Goal: Task Accomplishment & Management: Use online tool/utility

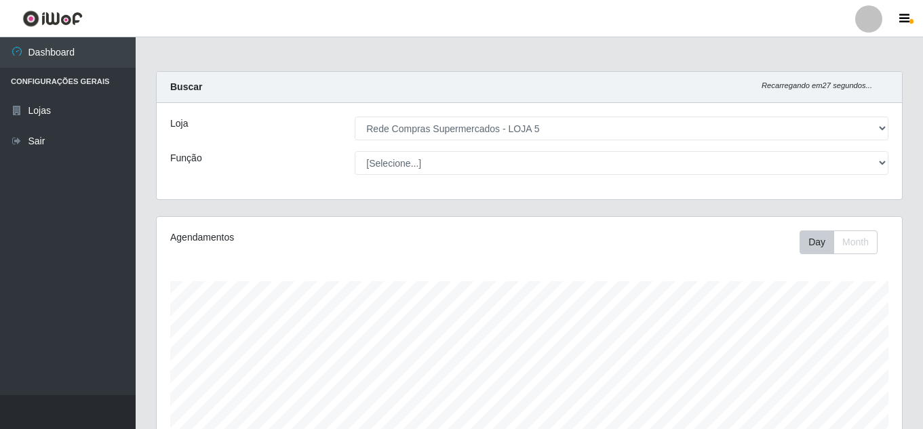
select select "397"
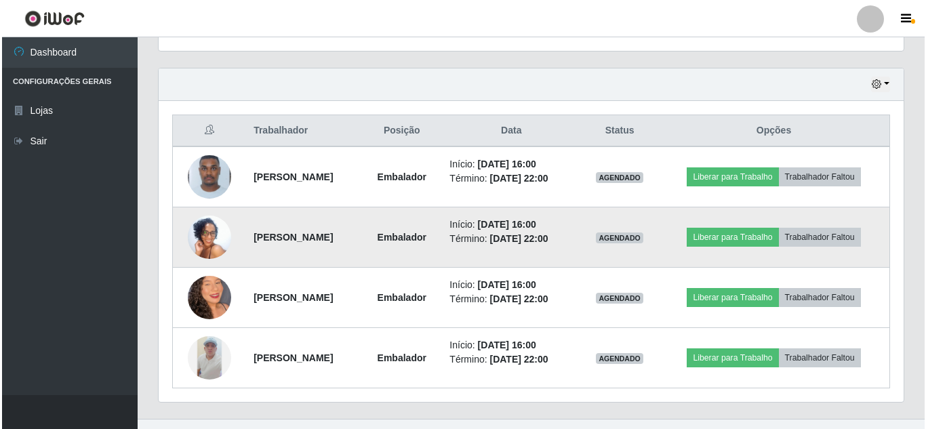
scroll to position [471, 0]
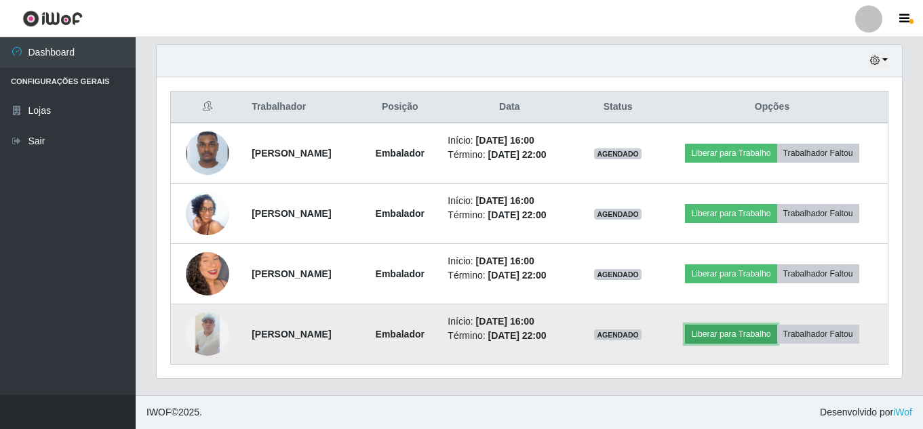
click at [748, 331] on button "Liberar para Trabalho" at bounding box center [731, 334] width 92 height 19
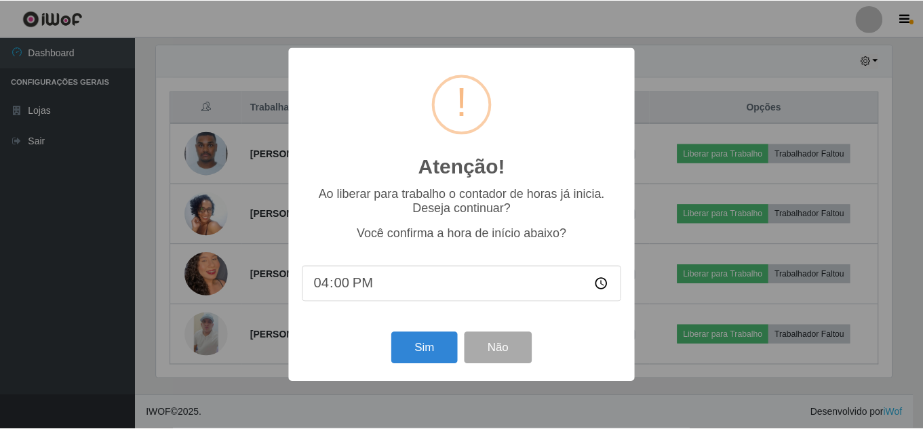
scroll to position [281, 738]
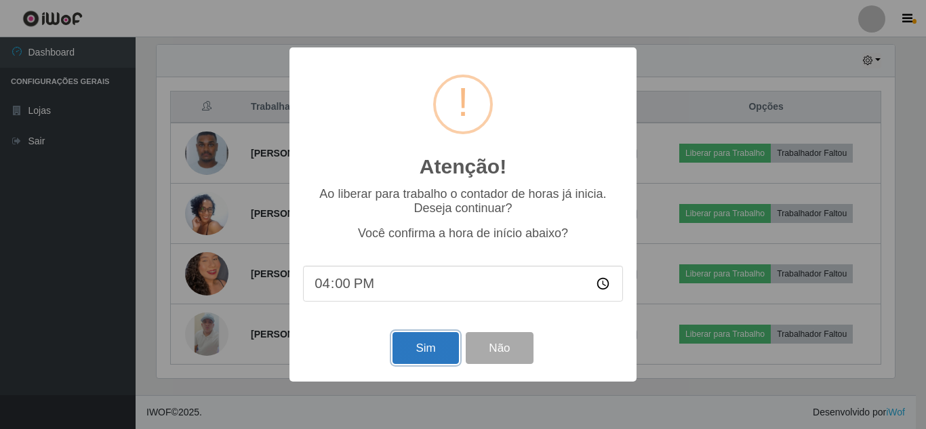
click at [411, 351] on button "Sim" at bounding box center [426, 348] width 66 height 32
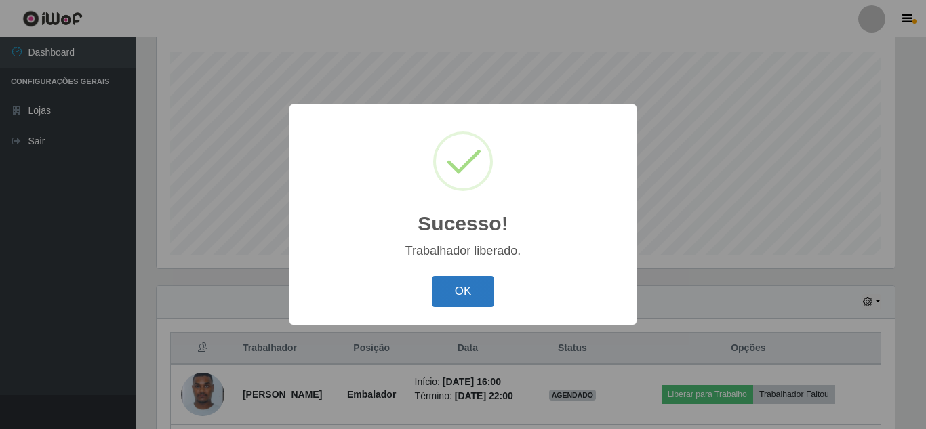
click at [485, 281] on button "OK" at bounding box center [463, 292] width 63 height 32
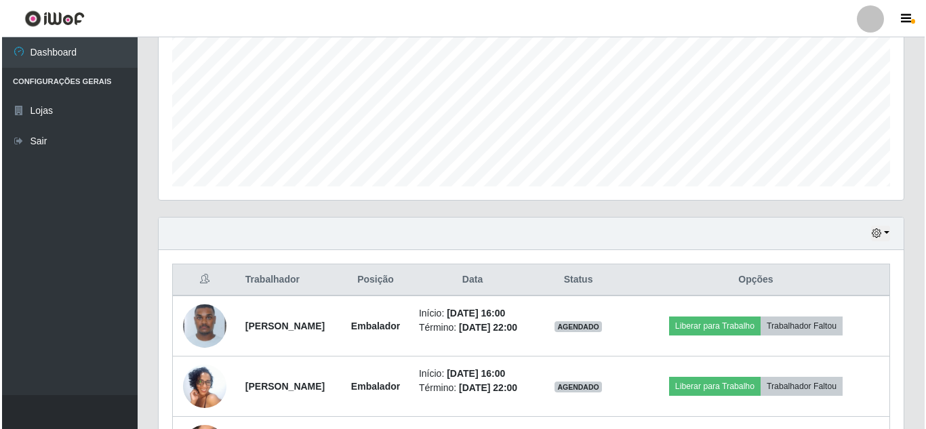
scroll to position [366, 0]
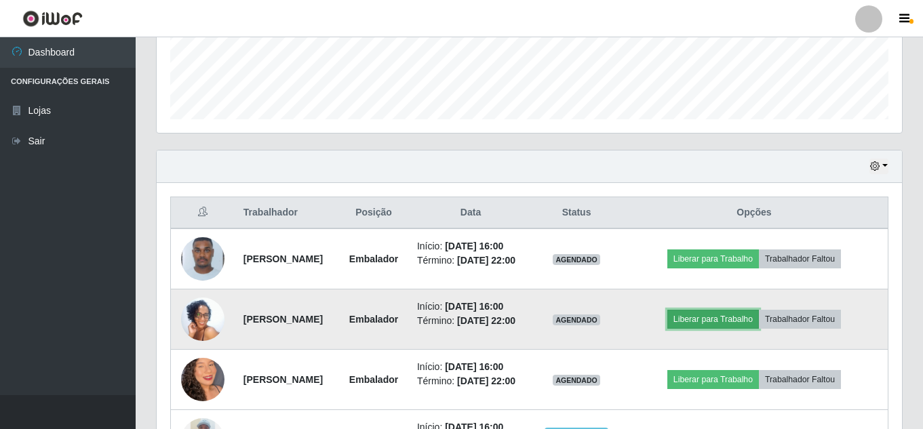
click at [736, 329] on button "Liberar para Trabalho" at bounding box center [713, 319] width 92 height 19
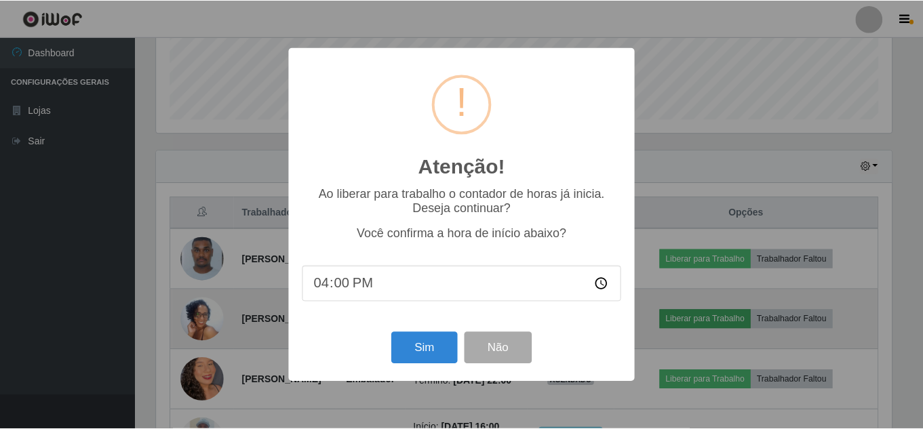
scroll to position [281, 738]
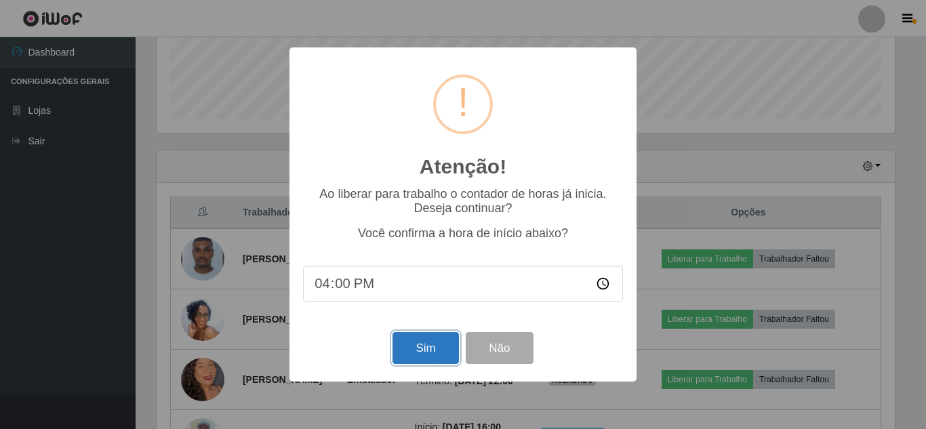
click at [439, 347] on button "Sim" at bounding box center [426, 348] width 66 height 32
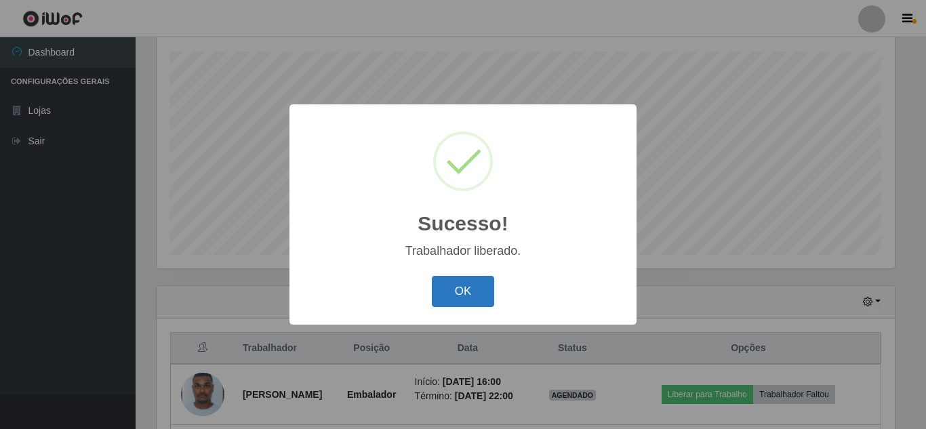
click at [474, 278] on button "OK" at bounding box center [463, 292] width 63 height 32
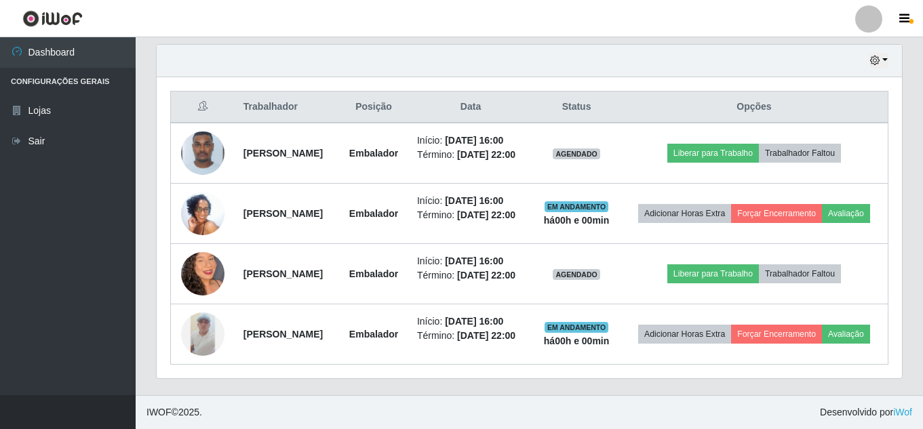
scroll to position [501, 0]
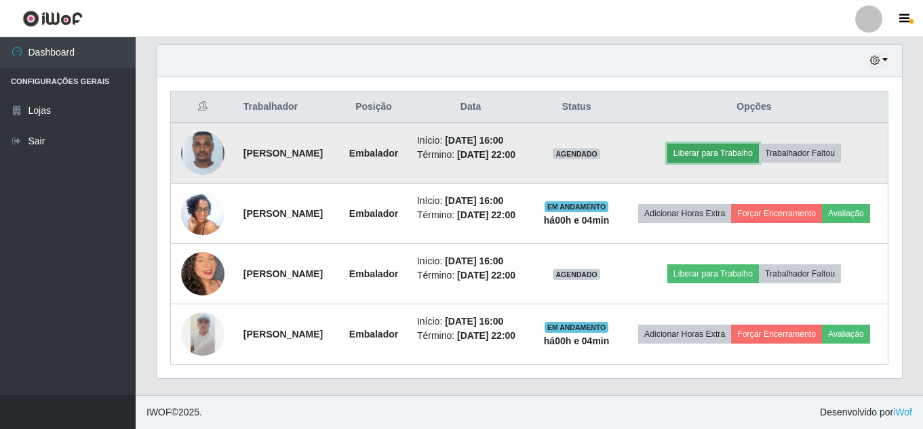
click at [745, 144] on button "Liberar para Trabalho" at bounding box center [713, 153] width 92 height 19
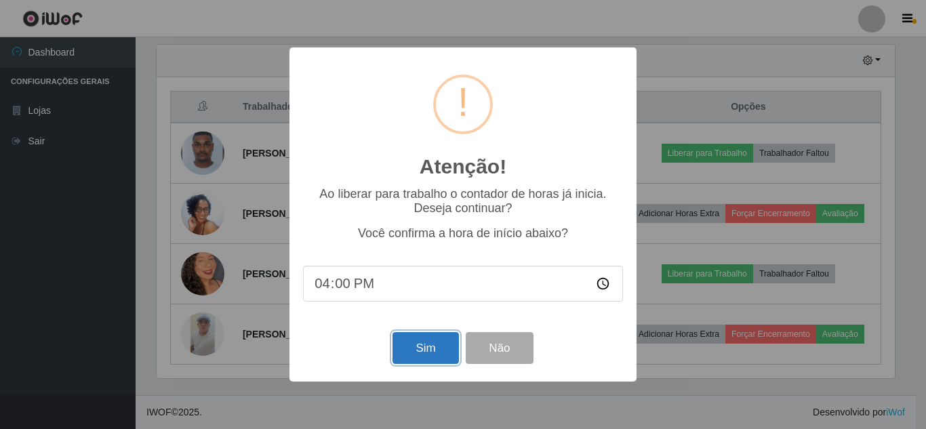
click at [417, 355] on button "Sim" at bounding box center [426, 348] width 66 height 32
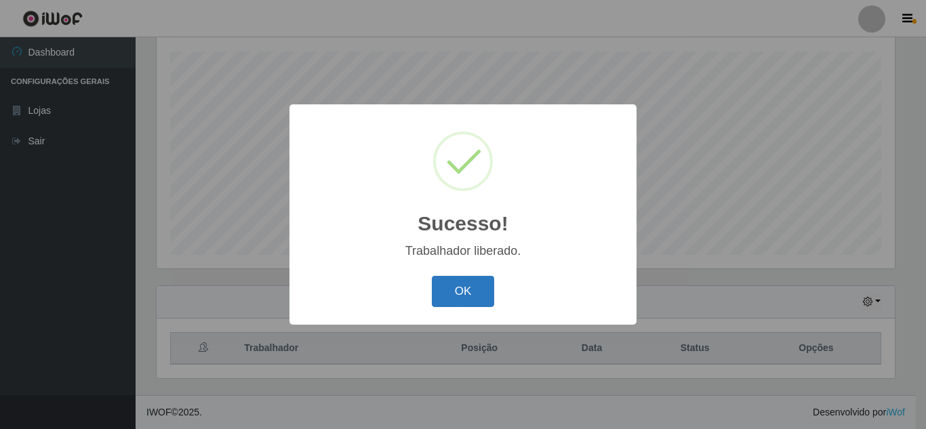
click at [474, 288] on button "OK" at bounding box center [463, 292] width 63 height 32
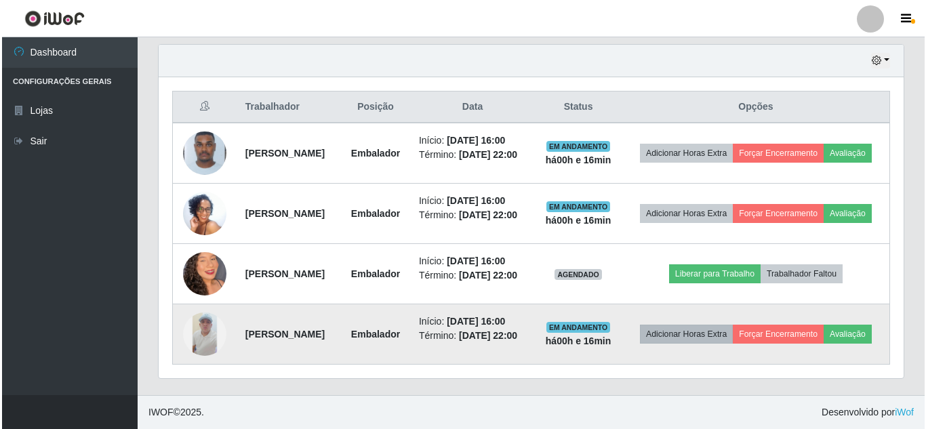
scroll to position [512, 0]
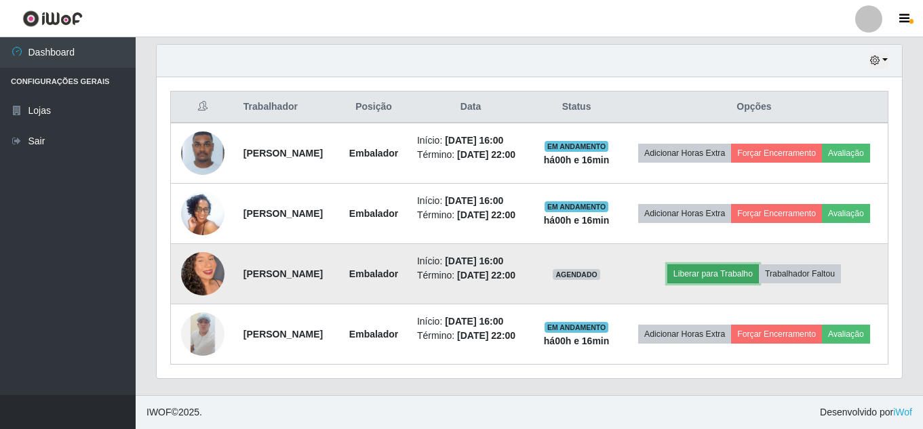
click at [706, 264] on button "Liberar para Trabalho" at bounding box center [713, 273] width 92 height 19
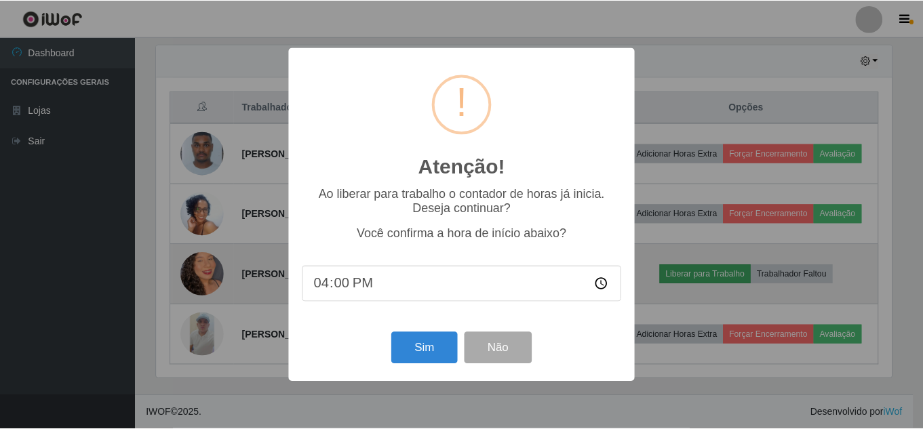
scroll to position [281, 738]
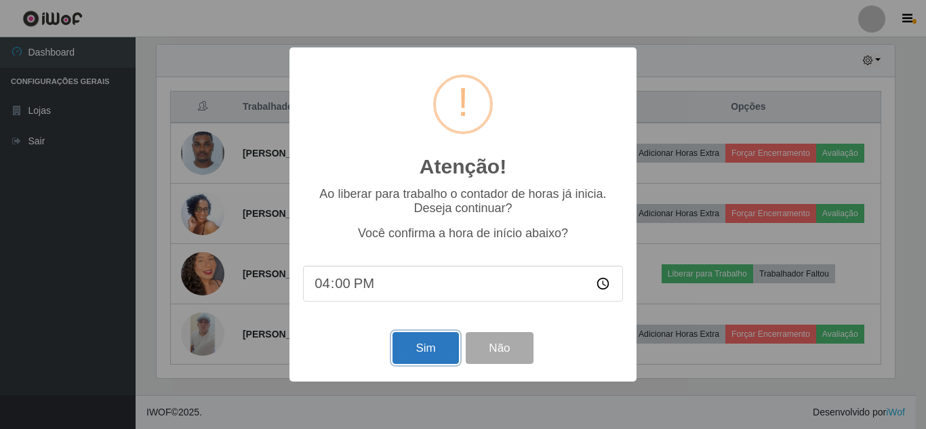
click at [425, 353] on button "Sim" at bounding box center [426, 348] width 66 height 32
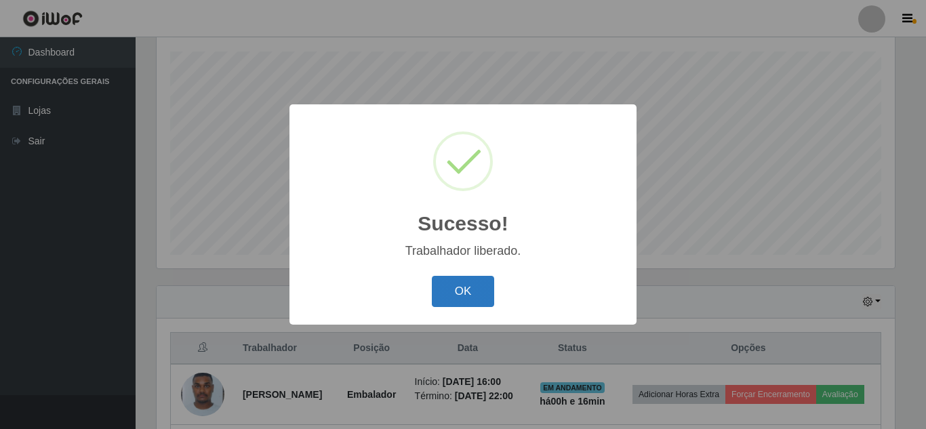
click at [465, 301] on button "OK" at bounding box center [463, 292] width 63 height 32
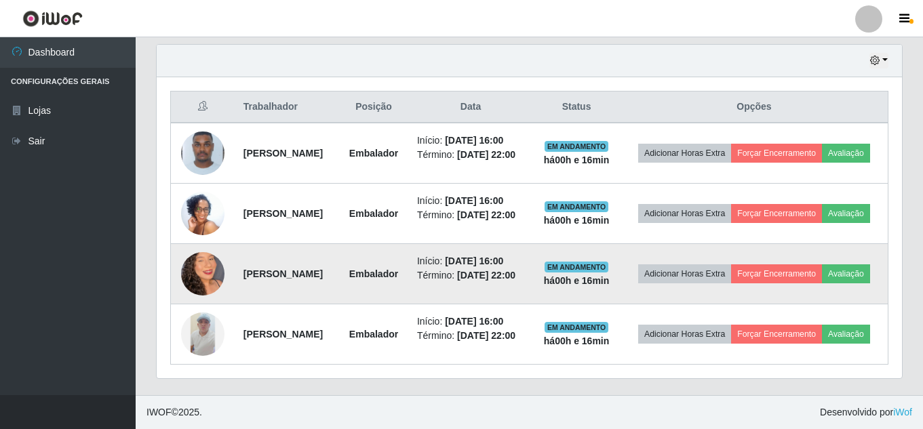
scroll to position [512, 0]
